Goal: Purchase product/service

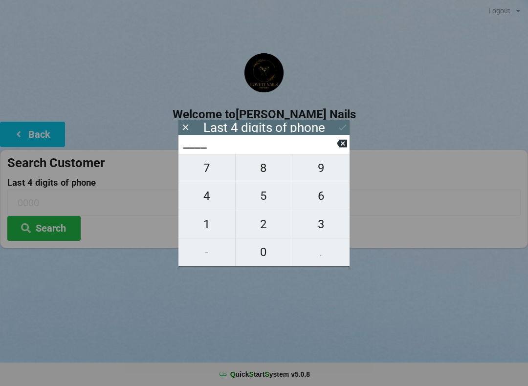
click at [202, 220] on span "1" at bounding box center [206, 224] width 57 height 21
type input "1___"
click at [260, 255] on span "0" at bounding box center [264, 252] width 57 height 21
type input "10__"
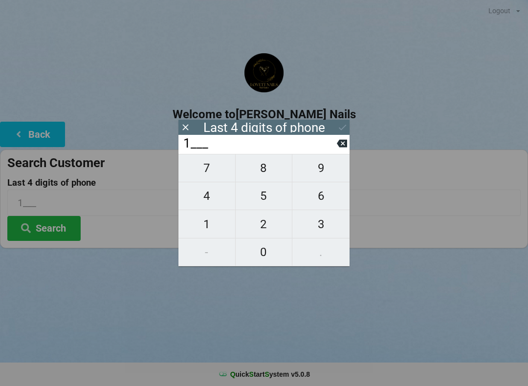
type input "10__"
click at [263, 224] on span "2" at bounding box center [264, 224] width 57 height 21
type input "102_"
click at [321, 225] on span "3" at bounding box center [320, 224] width 57 height 21
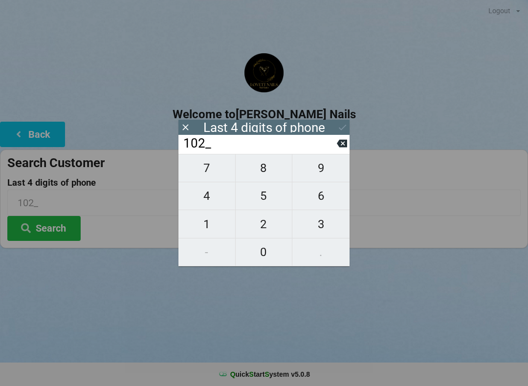
type input "1023"
click at [338, 124] on icon at bounding box center [342, 127] width 10 height 10
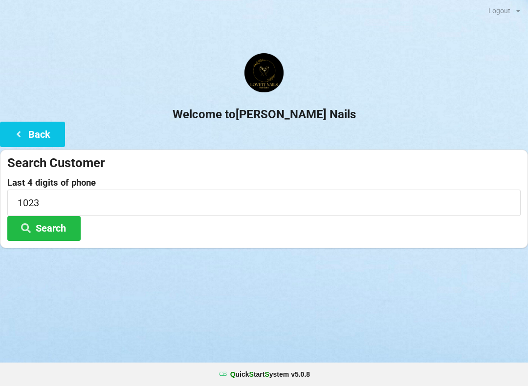
click at [70, 224] on button "Search" at bounding box center [43, 228] width 73 height 25
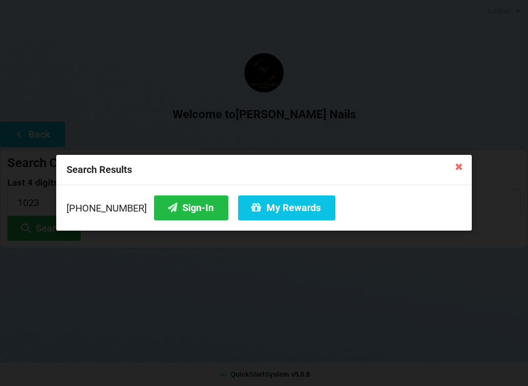
click at [178, 201] on button "Sign-In" at bounding box center [191, 208] width 74 height 25
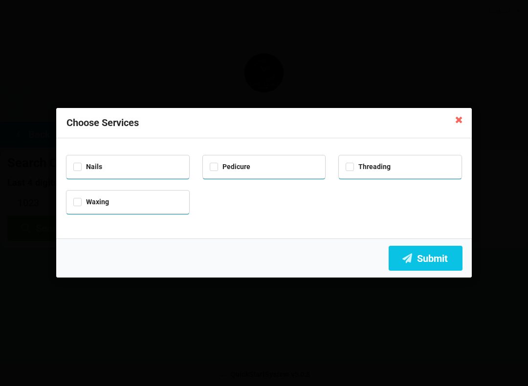
click at [147, 160] on div "Nails" at bounding box center [127, 165] width 109 height 11
checkbox input "true"
click at [264, 160] on div "Pedicure" at bounding box center [264, 165] width 109 height 11
checkbox input "true"
click at [434, 256] on button "Submit" at bounding box center [426, 258] width 74 height 25
